Goal: Transaction & Acquisition: Purchase product/service

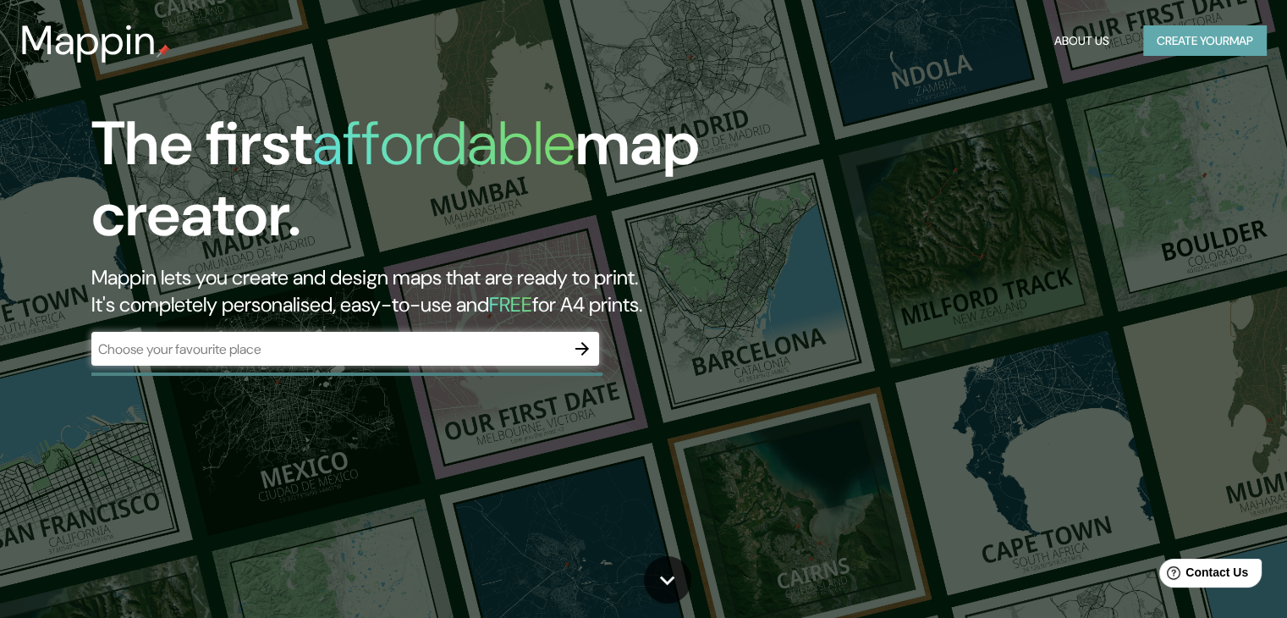
click at [1156, 26] on button "Create your map" at bounding box center [1205, 40] width 124 height 31
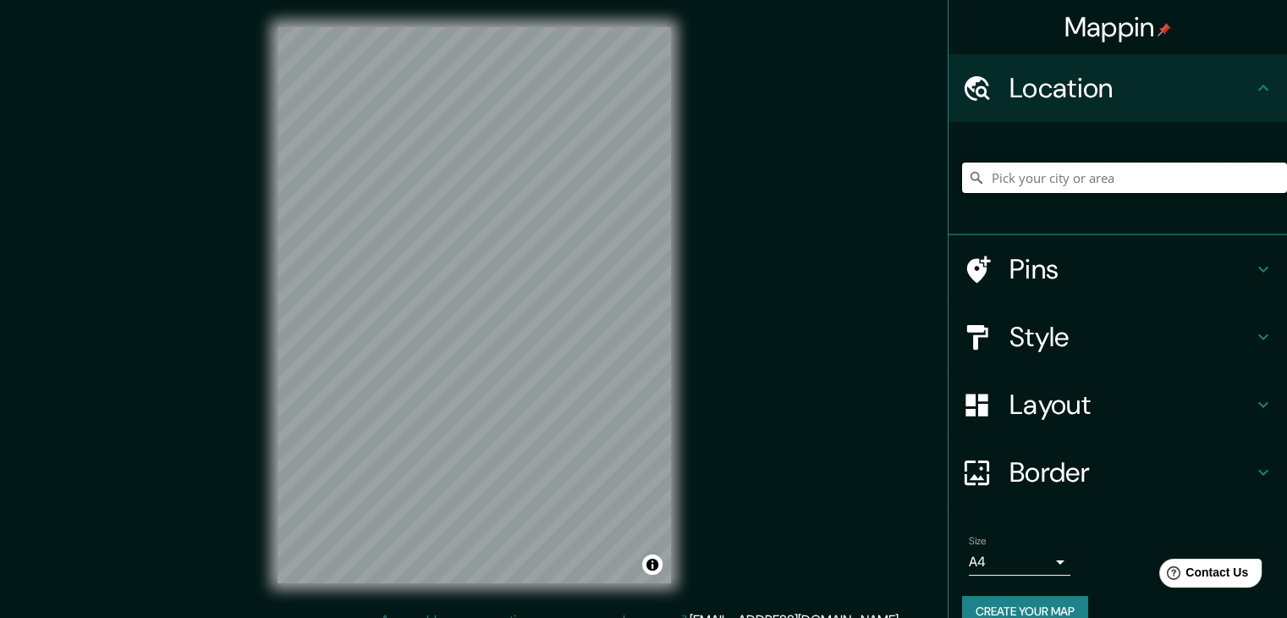
click at [1087, 178] on input "Pick your city or area" at bounding box center [1124, 177] width 325 height 30
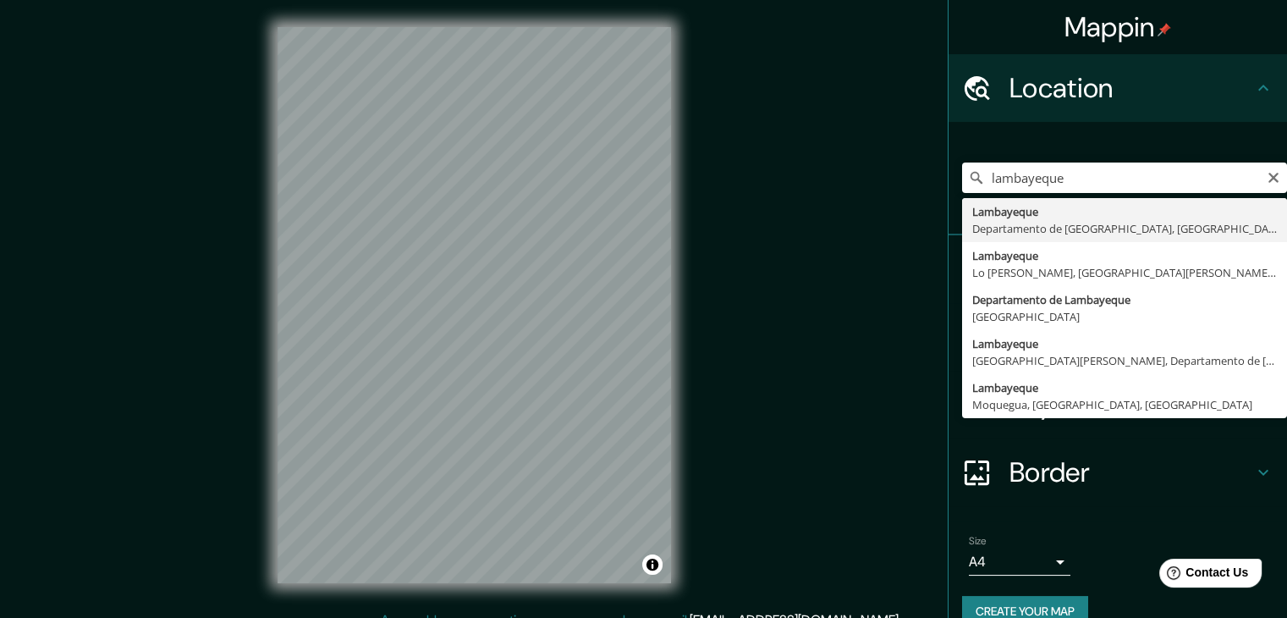
type input "Lambayeque, Departamento de [GEOGRAPHIC_DATA], [GEOGRAPHIC_DATA]"
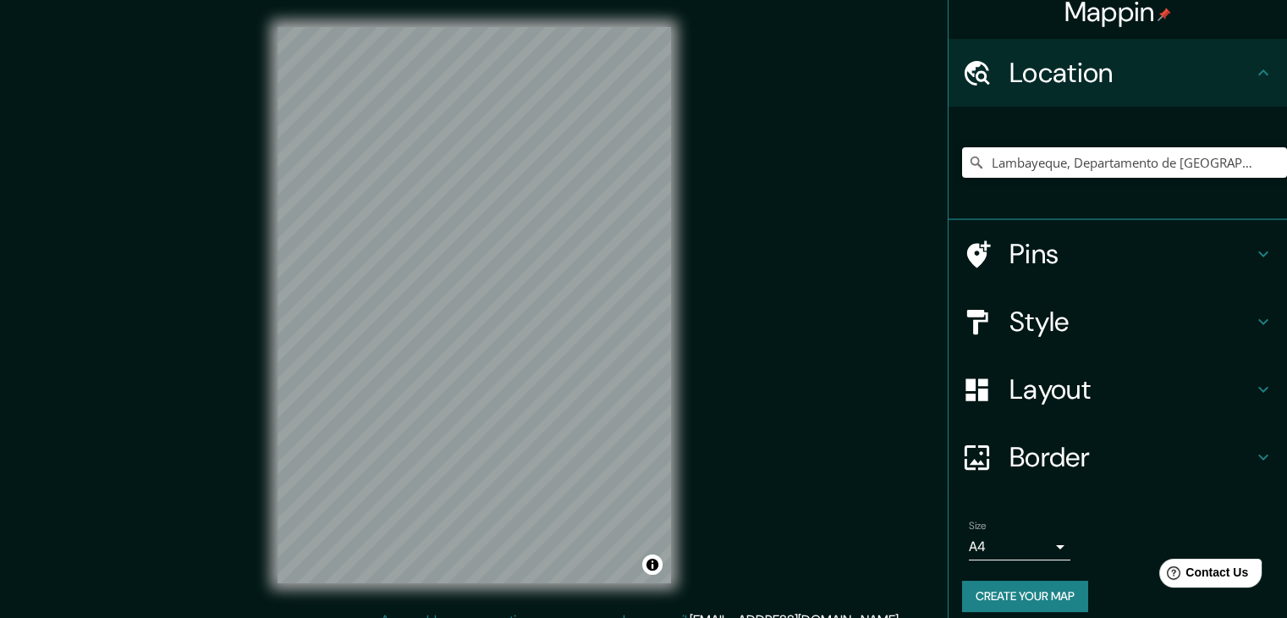
scroll to position [29, 0]
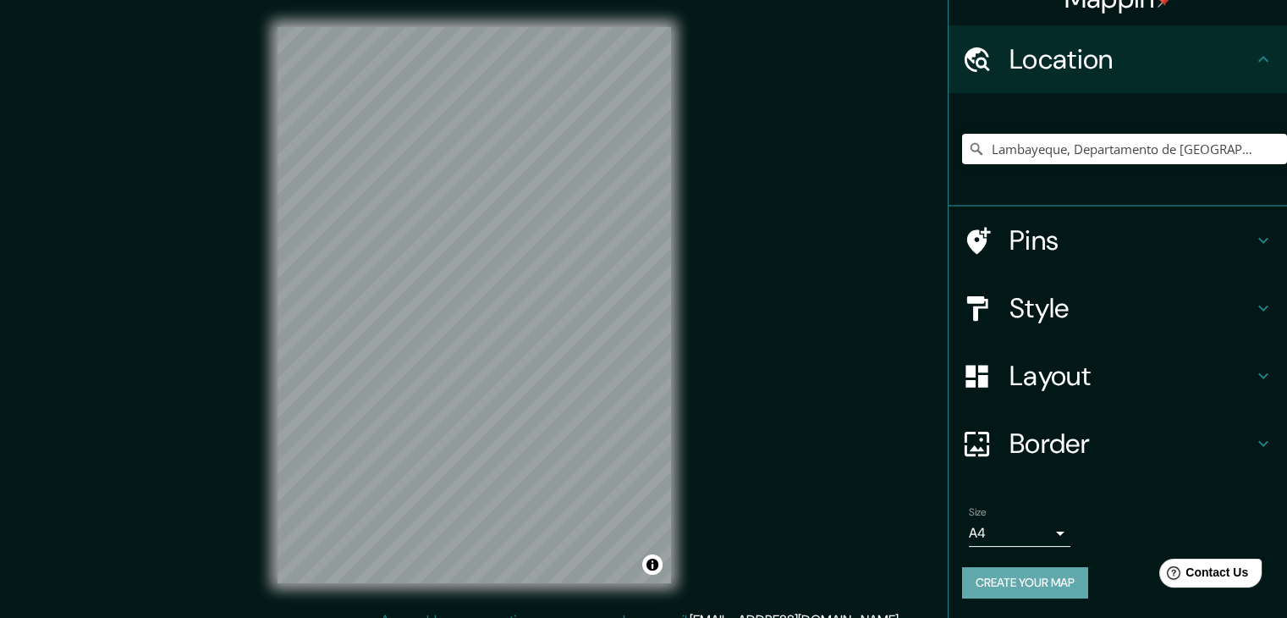
click at [1031, 585] on button "Create your map" at bounding box center [1025, 582] width 126 height 31
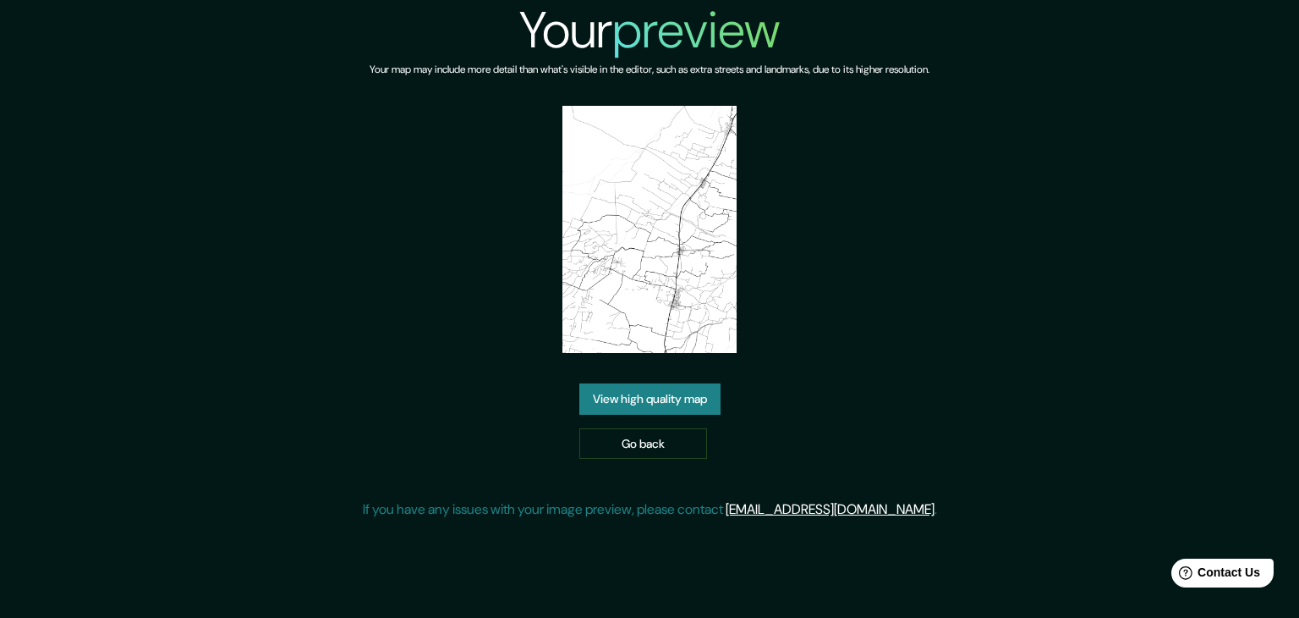
click at [687, 395] on link "View high quality map" at bounding box center [649, 398] width 141 height 31
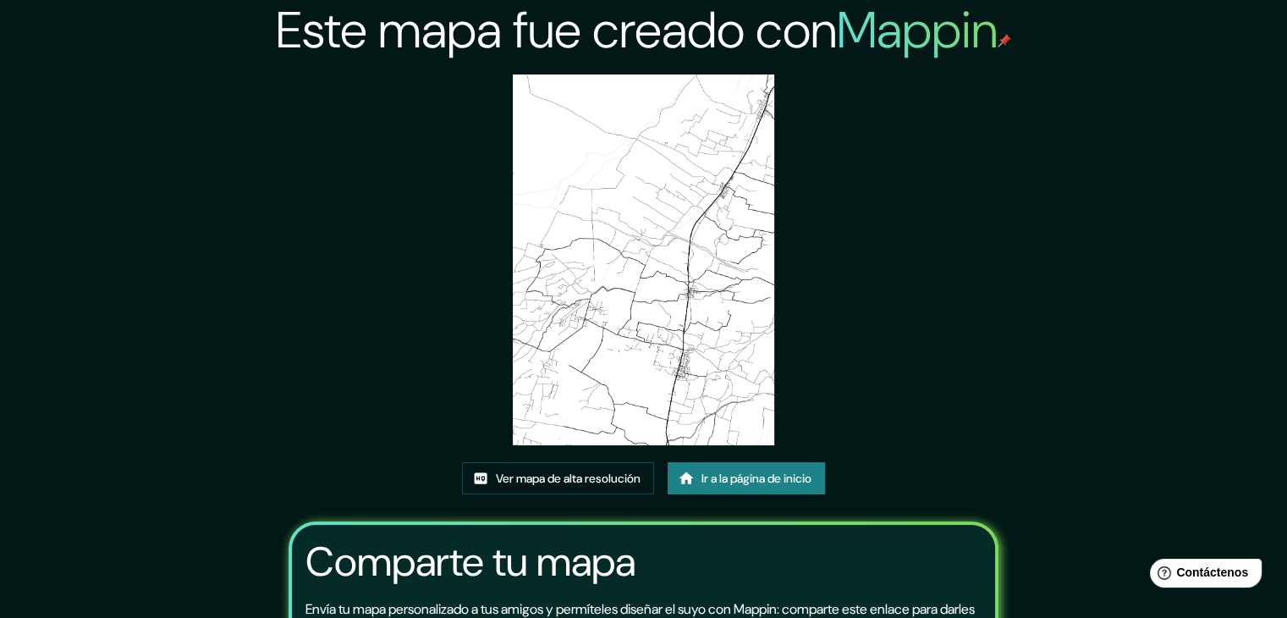
click at [918, 283] on div "Este mapa fue creado con Mappin Ver mapa de alta resolución Ir a la página de i…" at bounding box center [643, 398] width 751 height 796
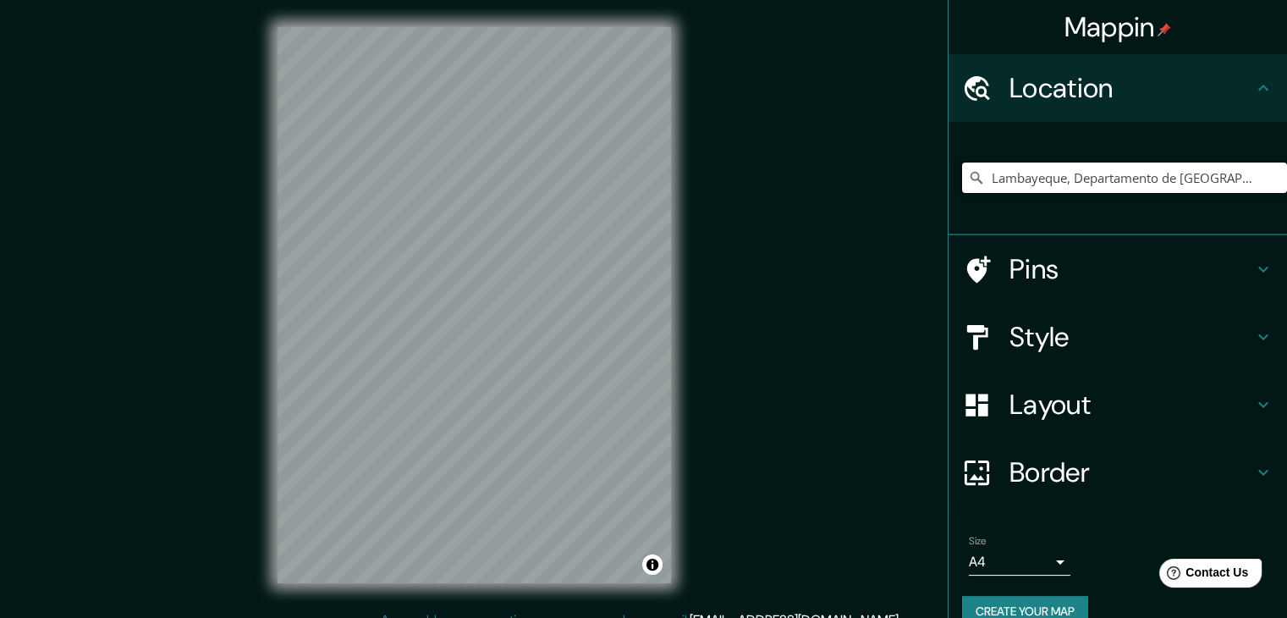
click at [1238, 178] on input "Lambayeque, Departamento de [GEOGRAPHIC_DATA], [GEOGRAPHIC_DATA]" at bounding box center [1124, 177] width 325 height 30
click at [1055, 173] on input "Lambayeque, Departamento de [GEOGRAPHIC_DATA], [GEOGRAPHIC_DATA]" at bounding box center [1124, 177] width 325 height 30
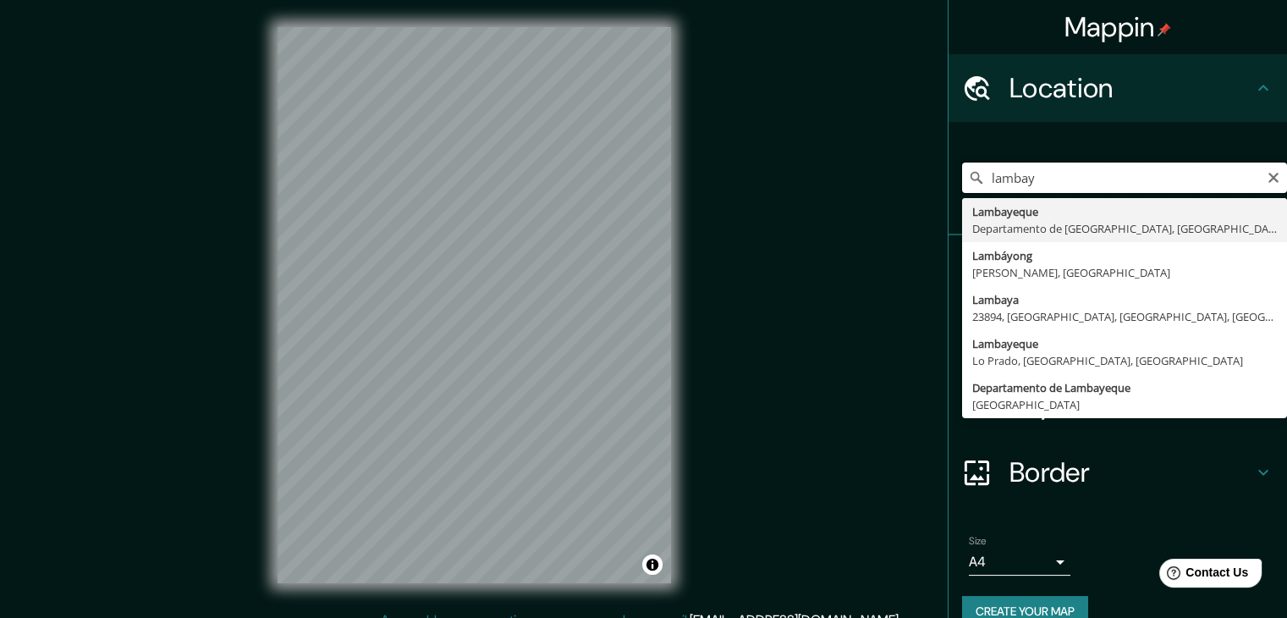
type input "Lambayeque, Departamento de [GEOGRAPHIC_DATA], [GEOGRAPHIC_DATA]"
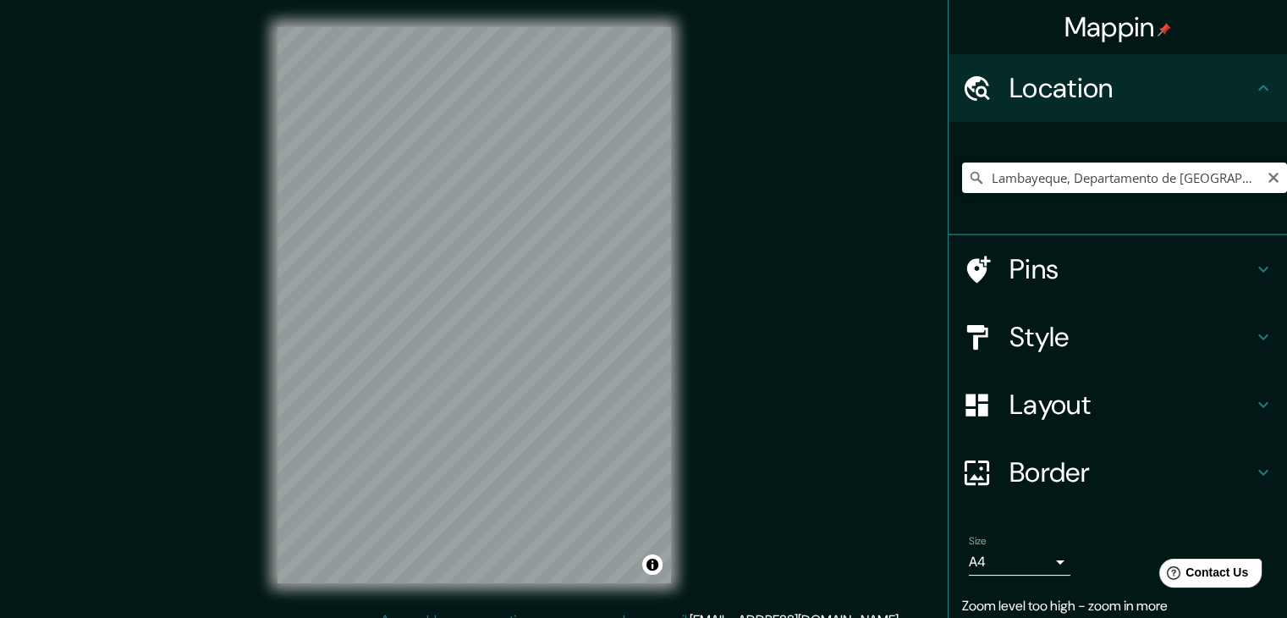
click at [1268, 180] on icon "Clear" at bounding box center [1273, 178] width 10 height 10
click at [1144, 181] on input "Pick your city or area" at bounding box center [1124, 177] width 325 height 30
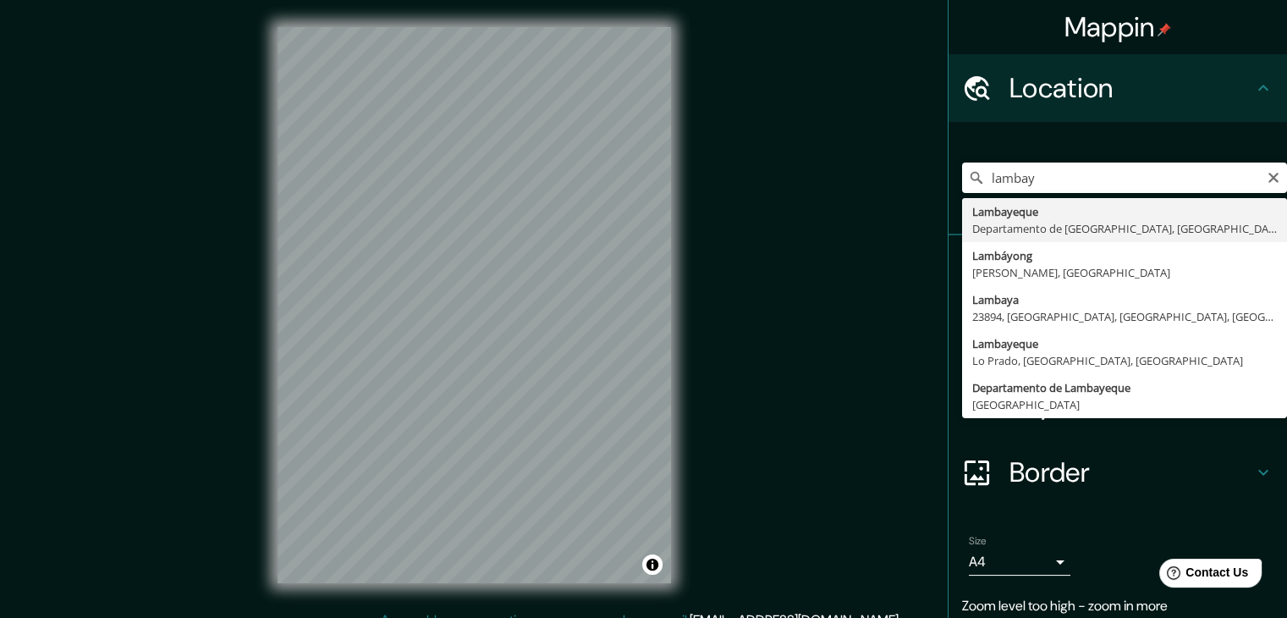
type input "Lambayeque, Departamento de [GEOGRAPHIC_DATA], [GEOGRAPHIC_DATA]"
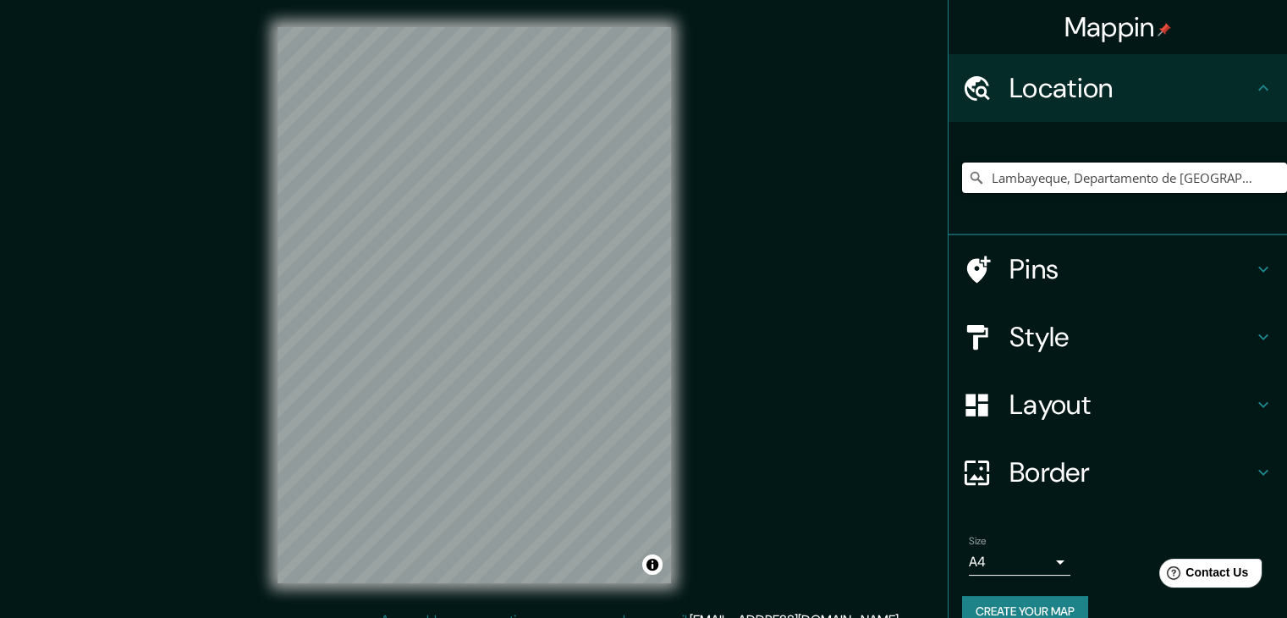
scroll to position [19, 0]
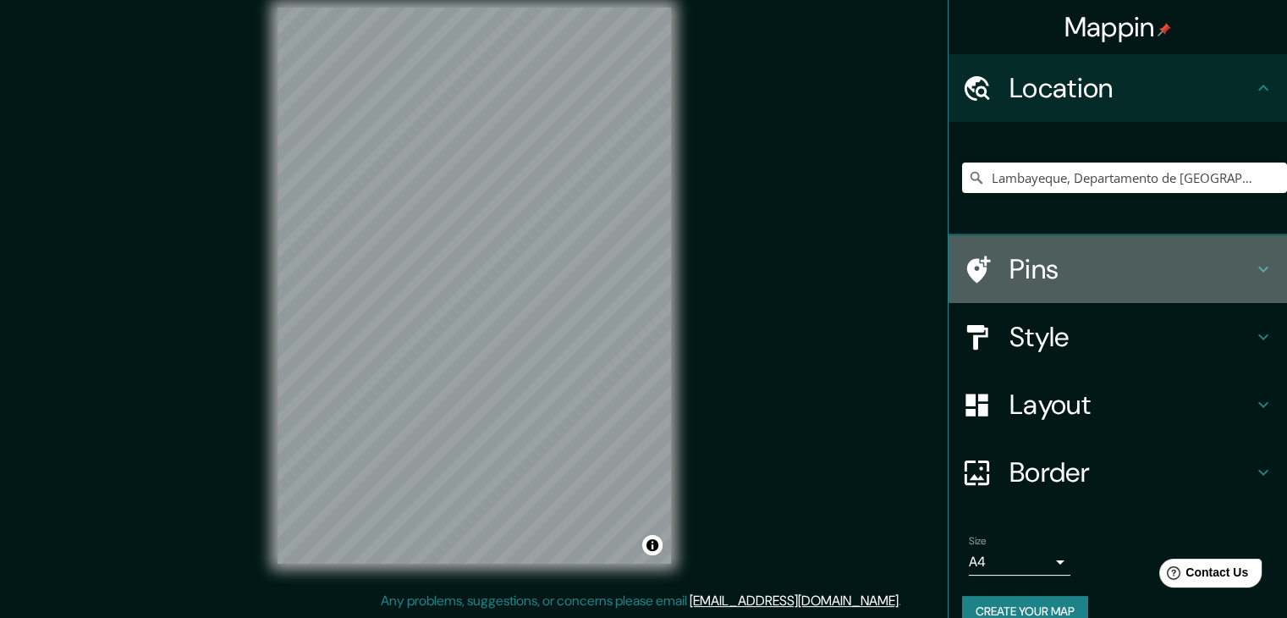
click at [1059, 268] on h4 "Pins" at bounding box center [1131, 269] width 244 height 34
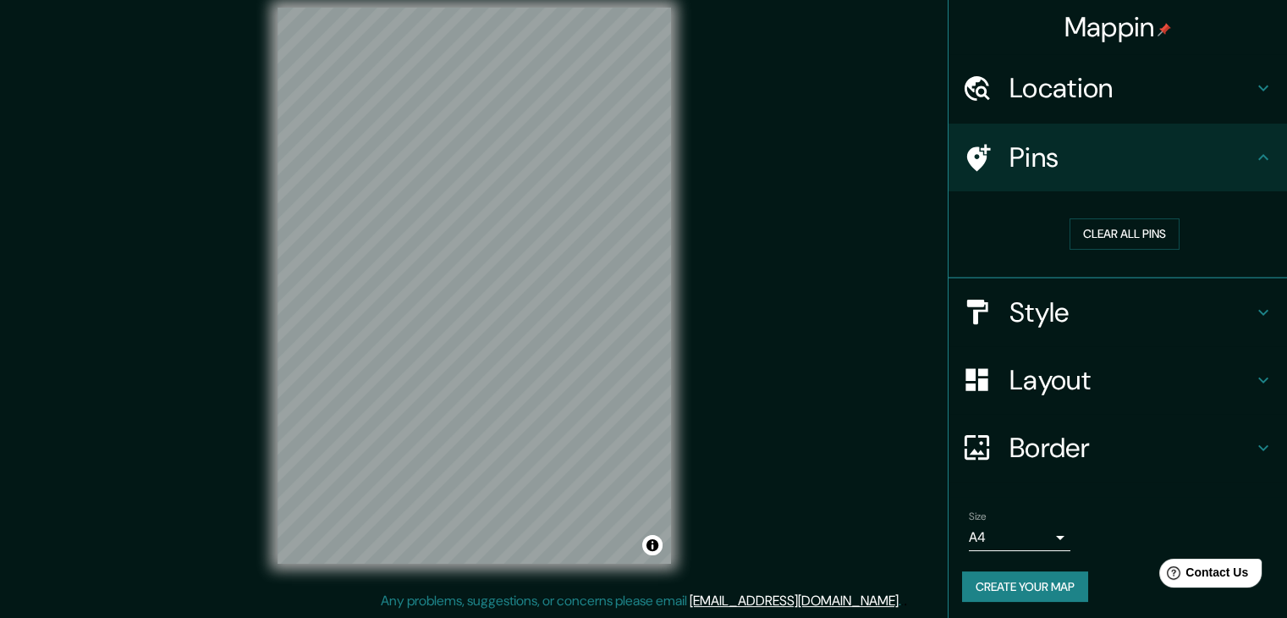
click at [1086, 301] on h4 "Style" at bounding box center [1131, 312] width 244 height 34
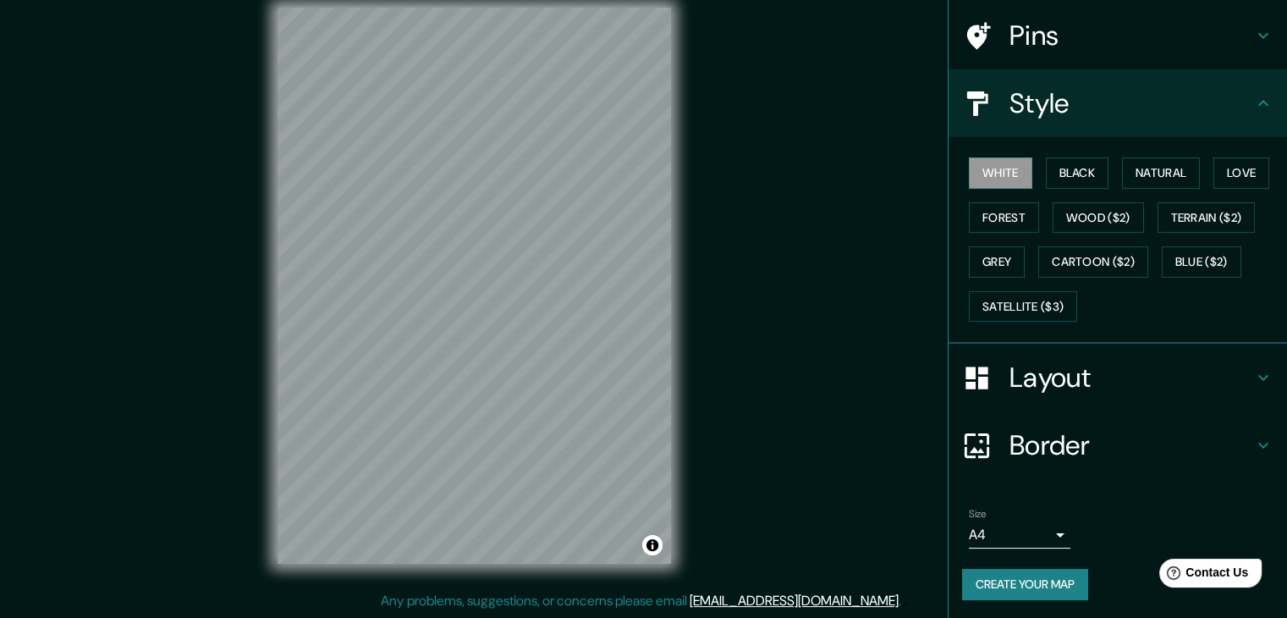
click at [1074, 387] on h4 "Layout" at bounding box center [1131, 377] width 244 height 34
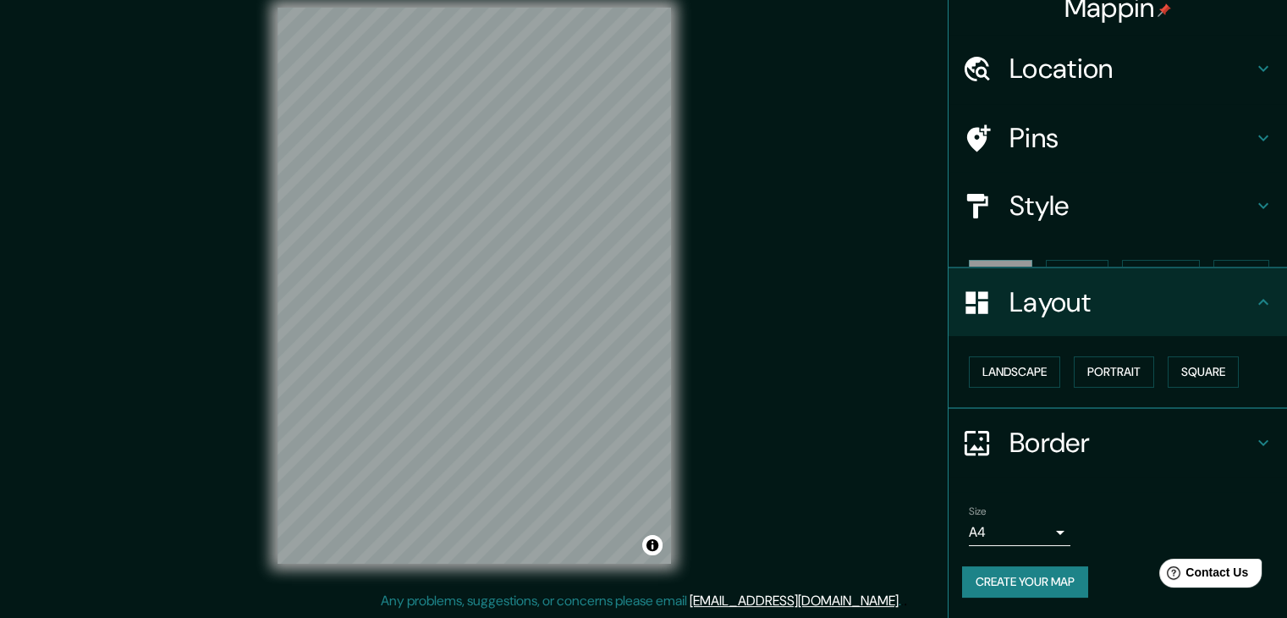
scroll to position [0, 0]
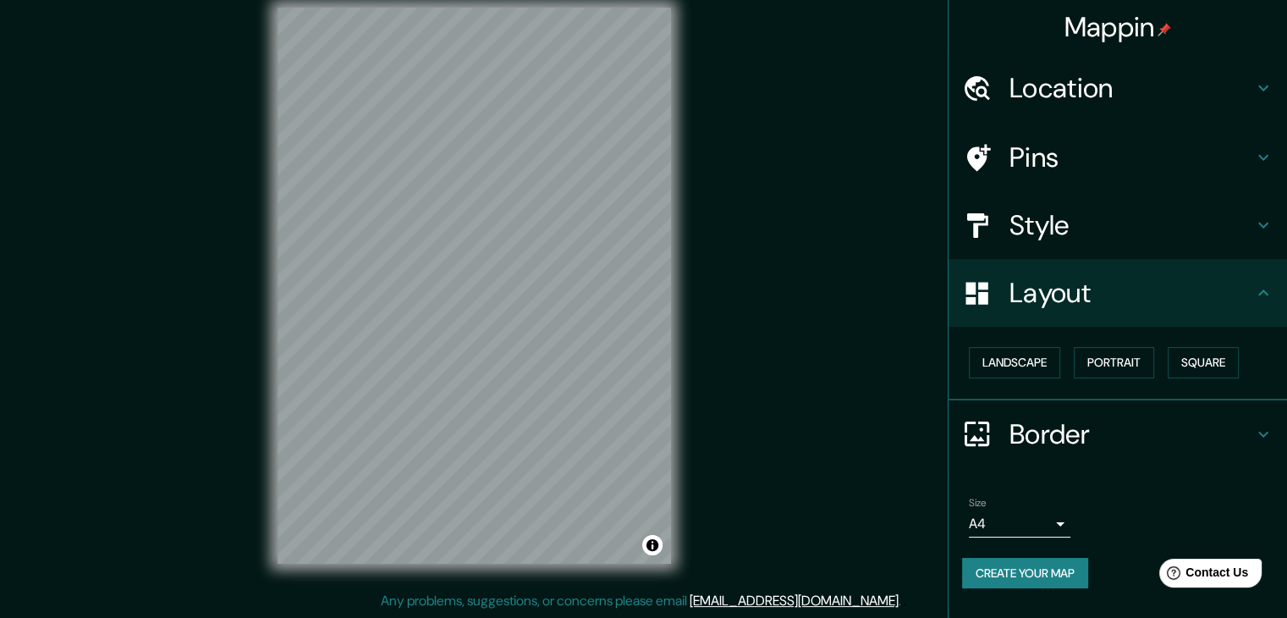
click at [1057, 437] on h4 "Border" at bounding box center [1131, 434] width 244 height 34
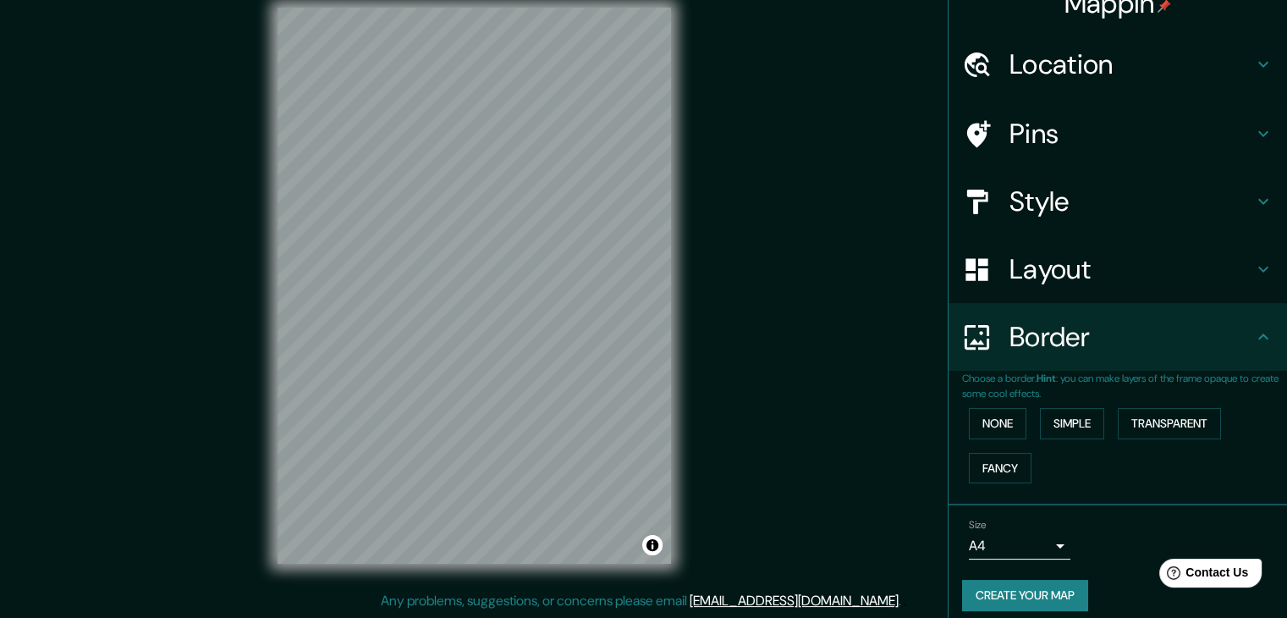
scroll to position [36, 0]
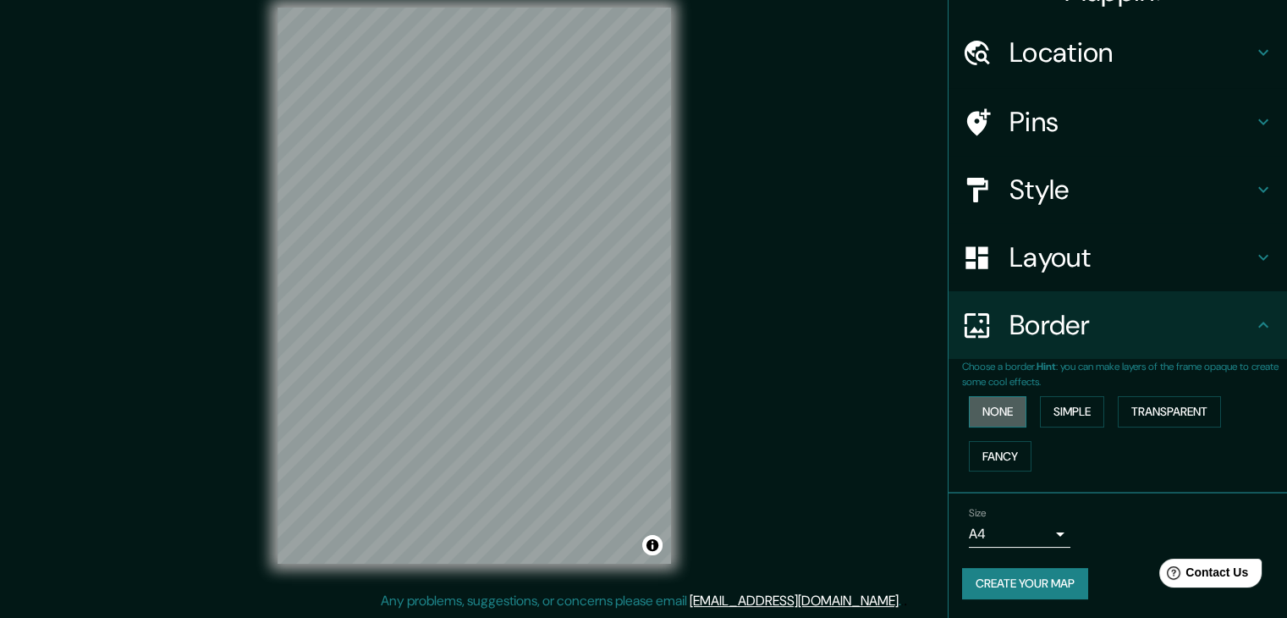
click at [973, 409] on button "None" at bounding box center [998, 411] width 58 height 31
click at [1052, 408] on button "Simple" at bounding box center [1072, 411] width 64 height 31
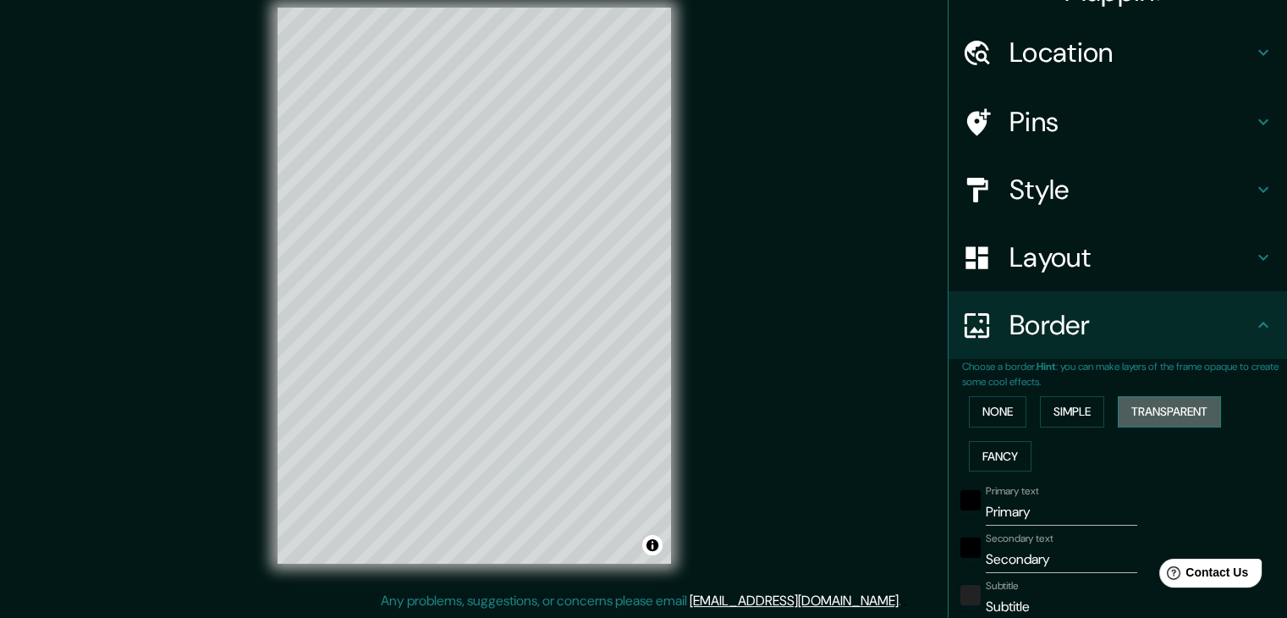
click at [1128, 404] on button "Transparent" at bounding box center [1168, 411] width 103 height 31
click at [992, 408] on button "None" at bounding box center [998, 411] width 58 height 31
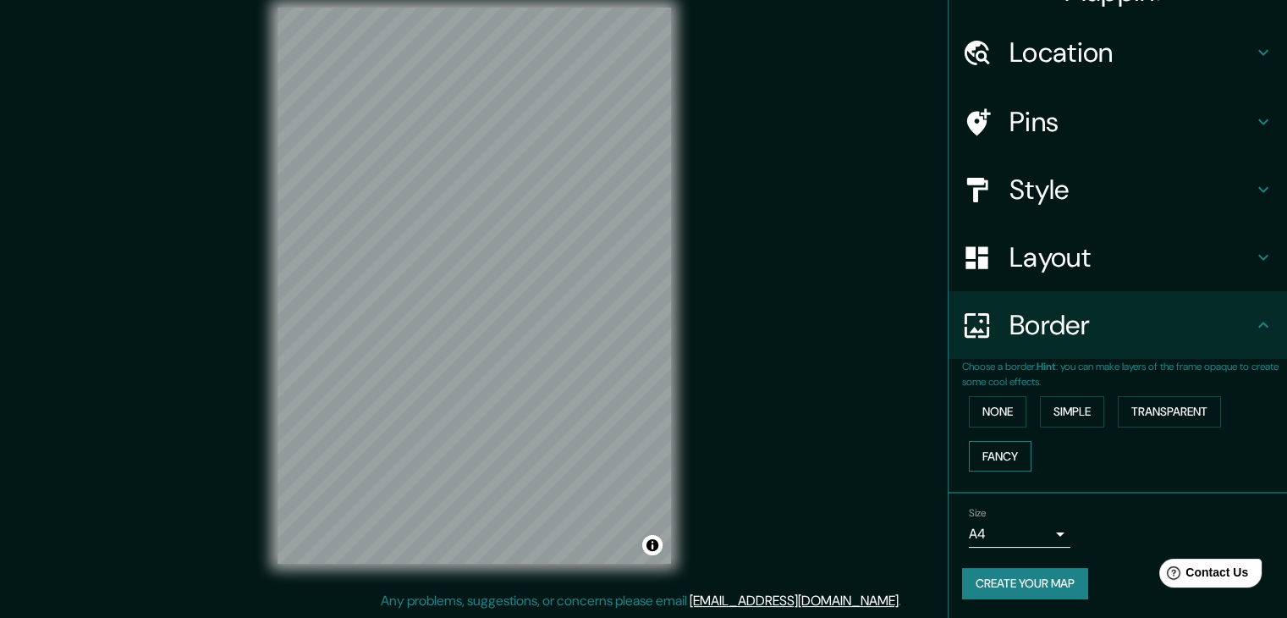
click at [992, 450] on button "Fancy" at bounding box center [1000, 456] width 63 height 31
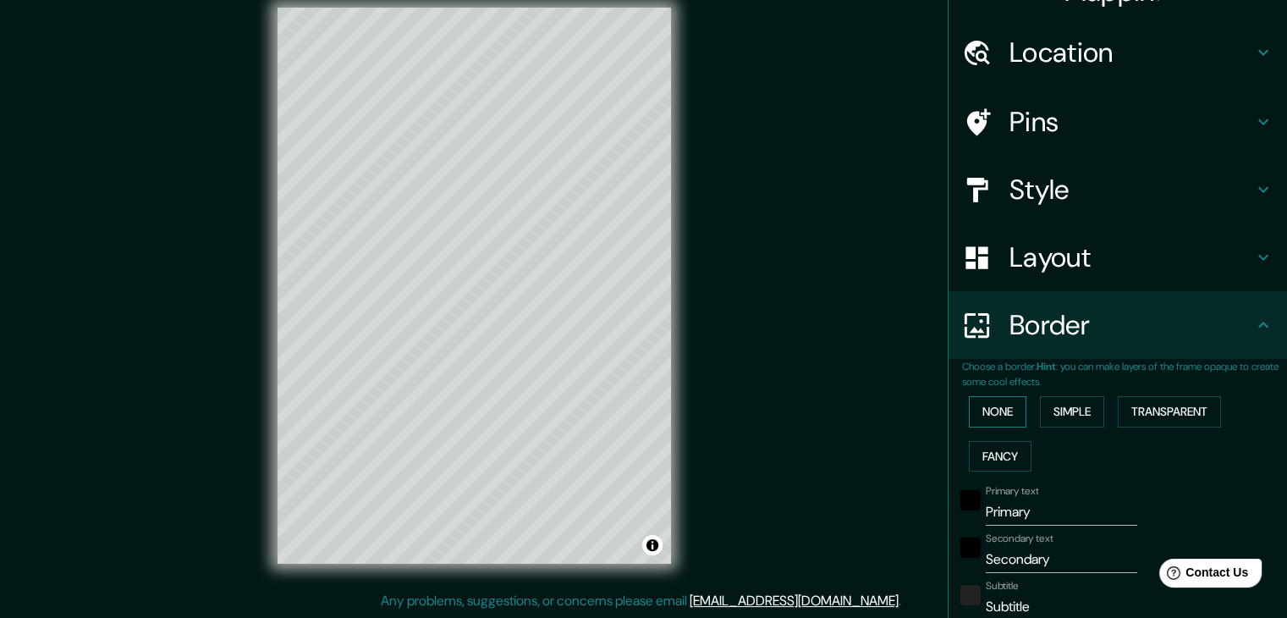
click at [985, 421] on button "None" at bounding box center [998, 411] width 58 height 31
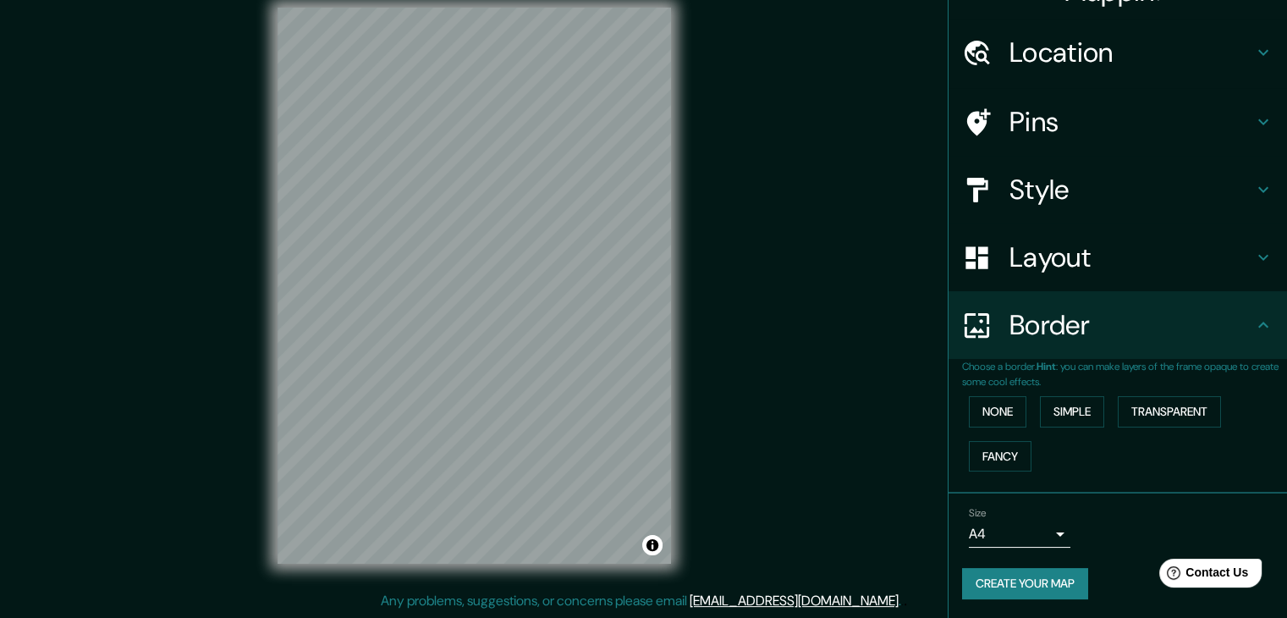
click at [1024, 576] on button "Create your map" at bounding box center [1025, 583] width 126 height 31
